Goal: Navigation & Orientation: Go to known website

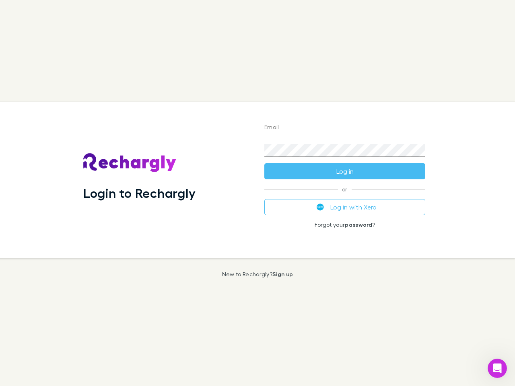
click at [257, 193] on div "Login to Rechargly" at bounding box center [167, 180] width 181 height 156
click at [345, 128] on input "Email" at bounding box center [344, 127] width 161 height 13
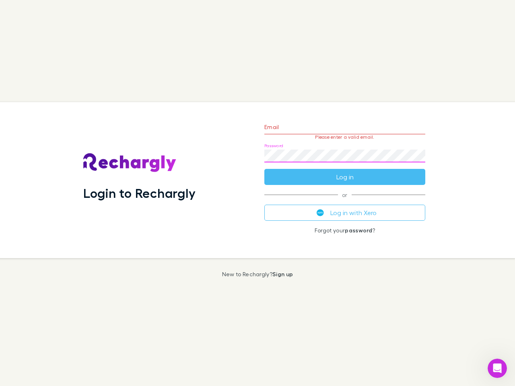
click at [345, 171] on form "Email Please enter a valid email. Password Log in" at bounding box center [344, 150] width 161 height 70
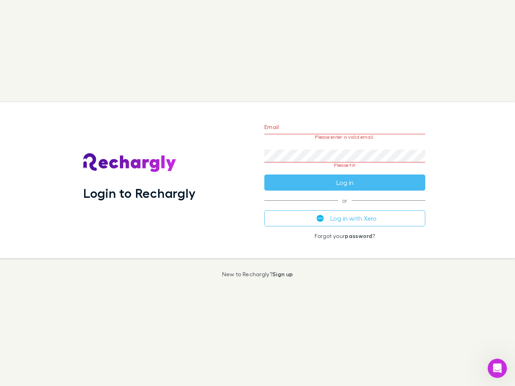
click at [345, 207] on div "Email Please enter a valid email. Password Please fill Log in or Log in with Xe…" at bounding box center [345, 180] width 174 height 156
